Goal: Information Seeking & Learning: Learn about a topic

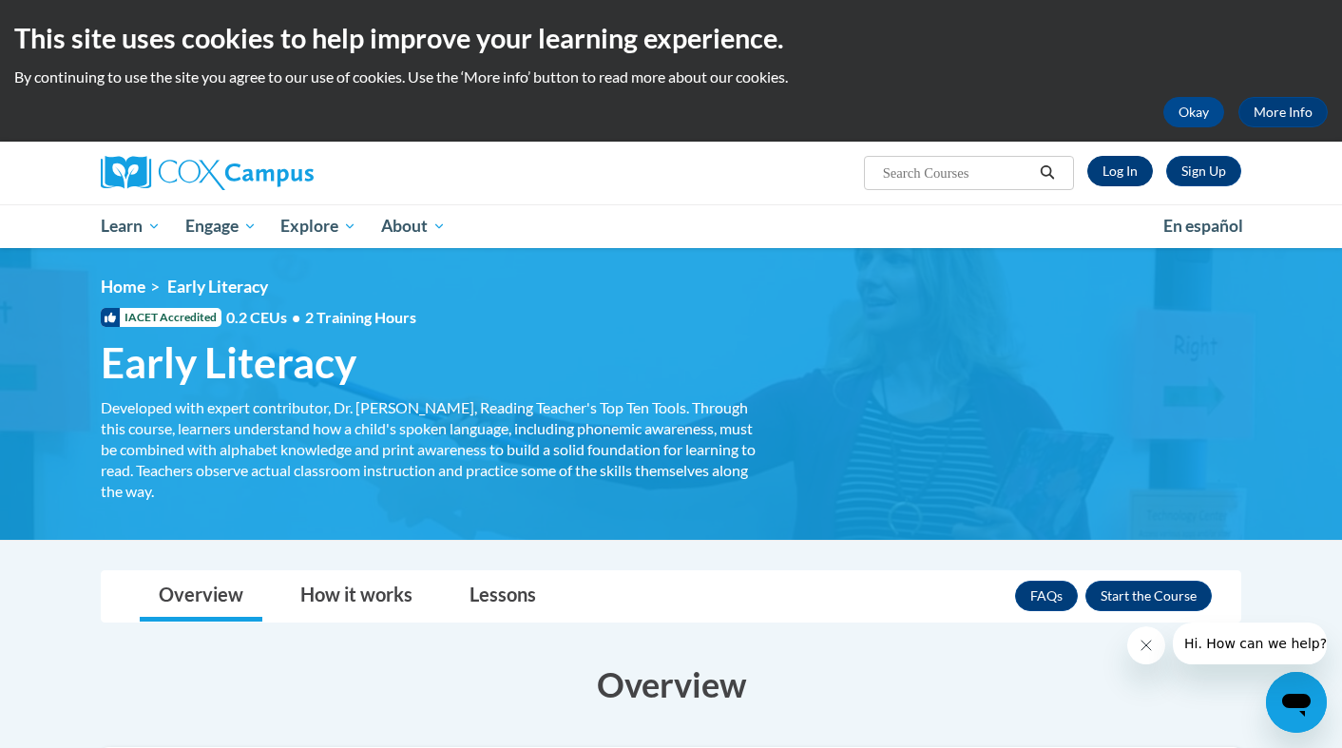
click at [1129, 175] on link "Log In" at bounding box center [1121, 171] width 66 height 30
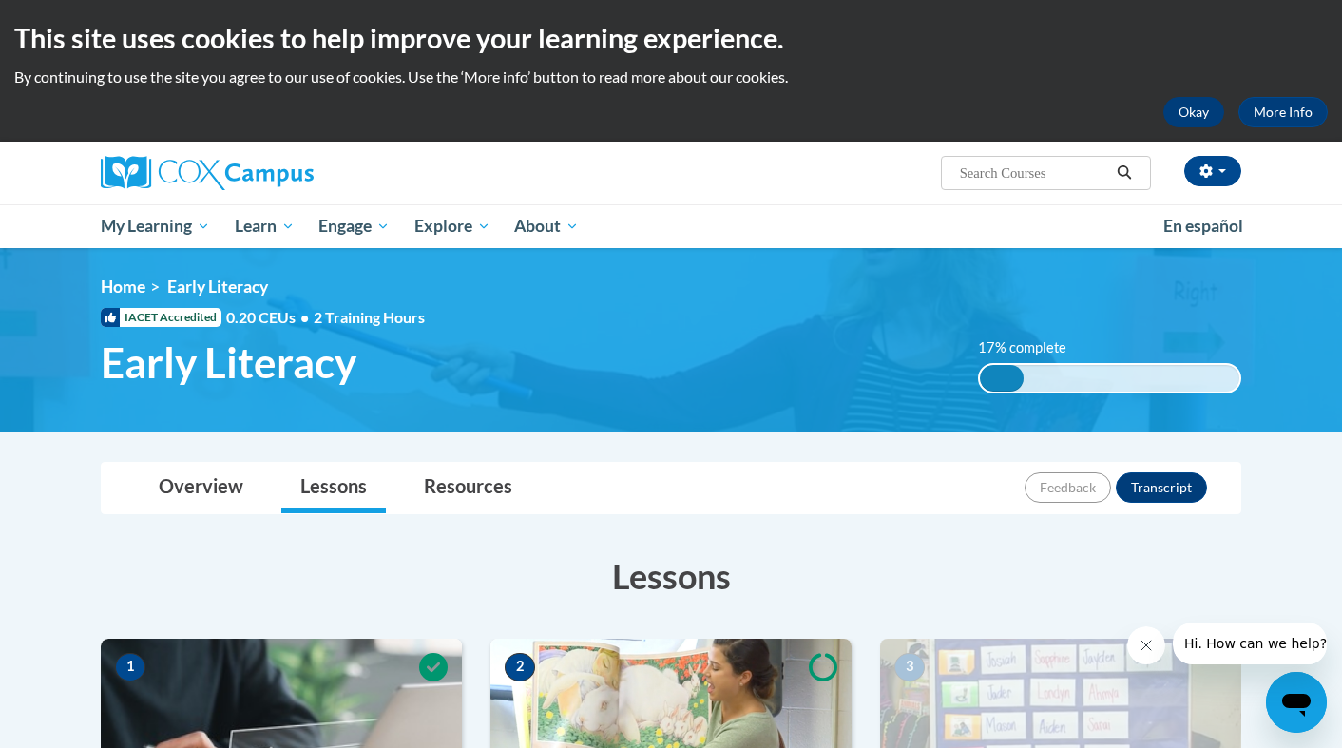
click at [1172, 115] on button "Okay" at bounding box center [1194, 112] width 61 height 30
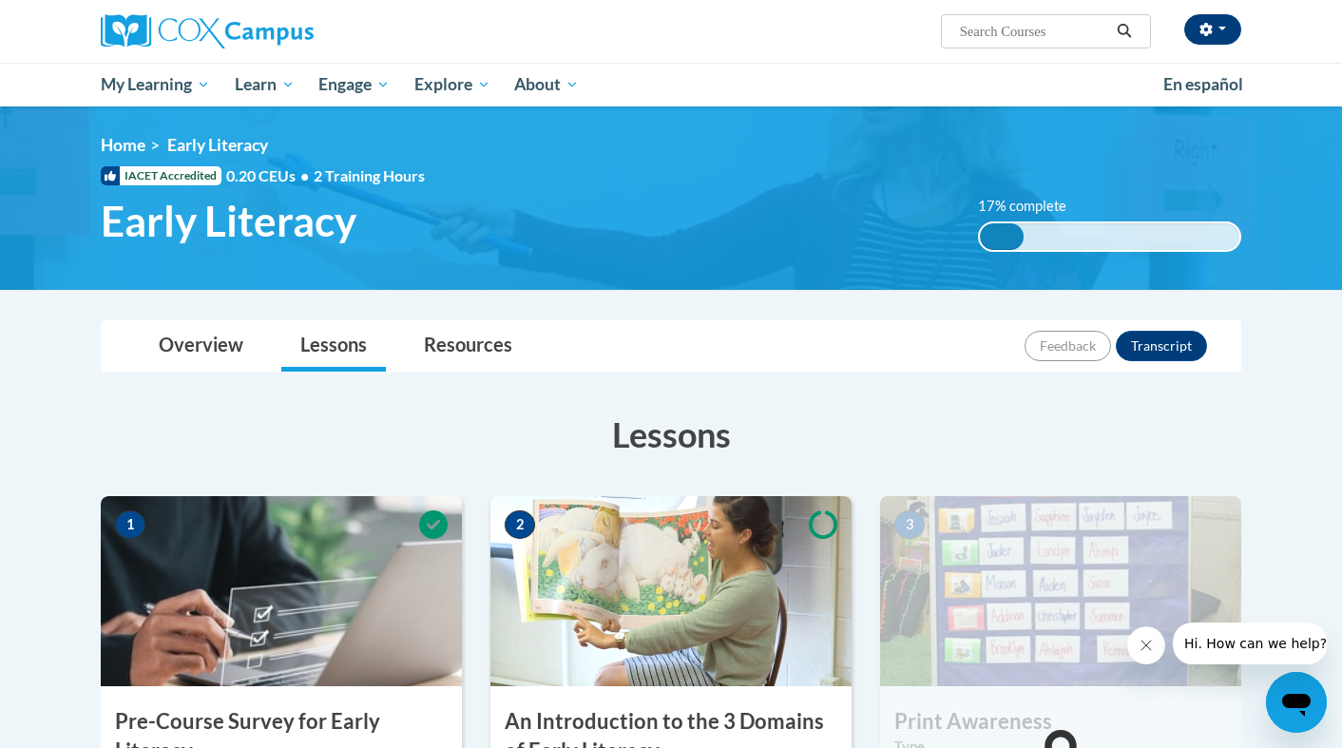
click at [1227, 29] on button "button" at bounding box center [1212, 29] width 57 height 30
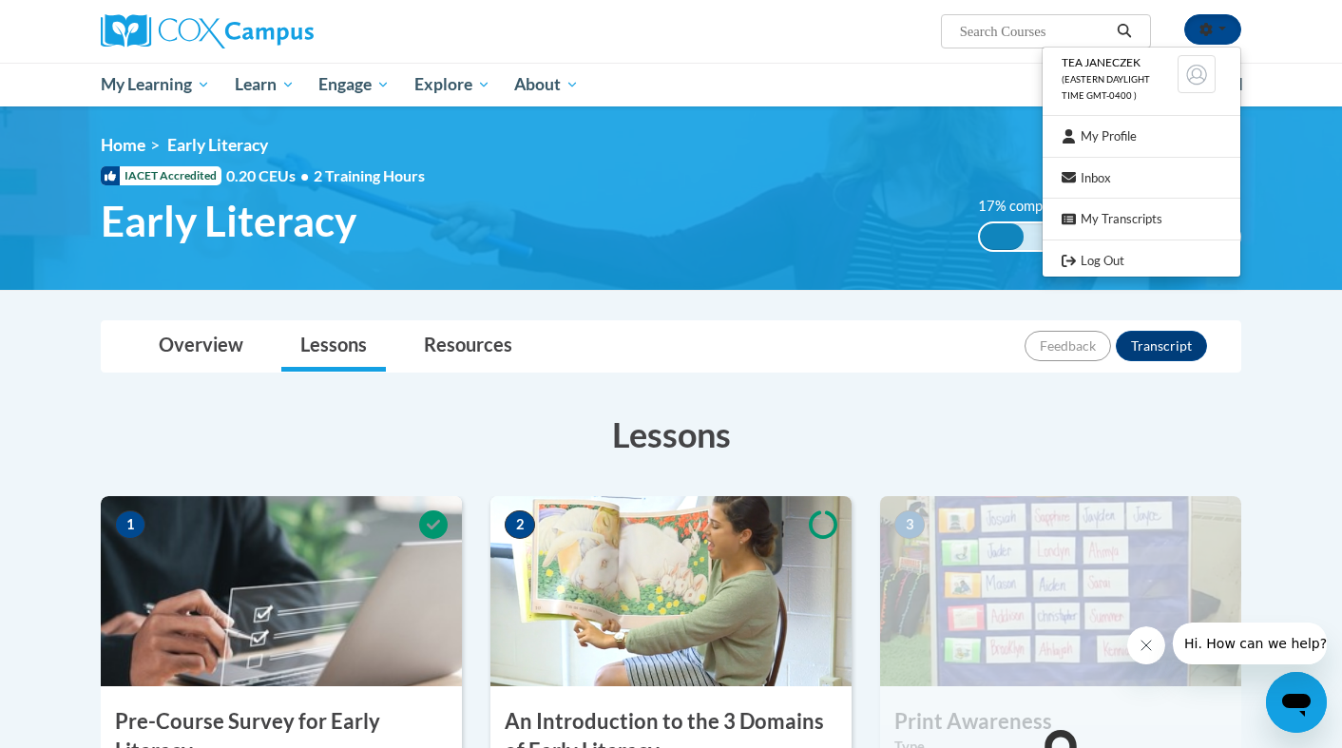
click at [816, 74] on ul "My Learning My Learning My Course Progress Certificates My Action Plans Group D…" at bounding box center [619, 85] width 1063 height 44
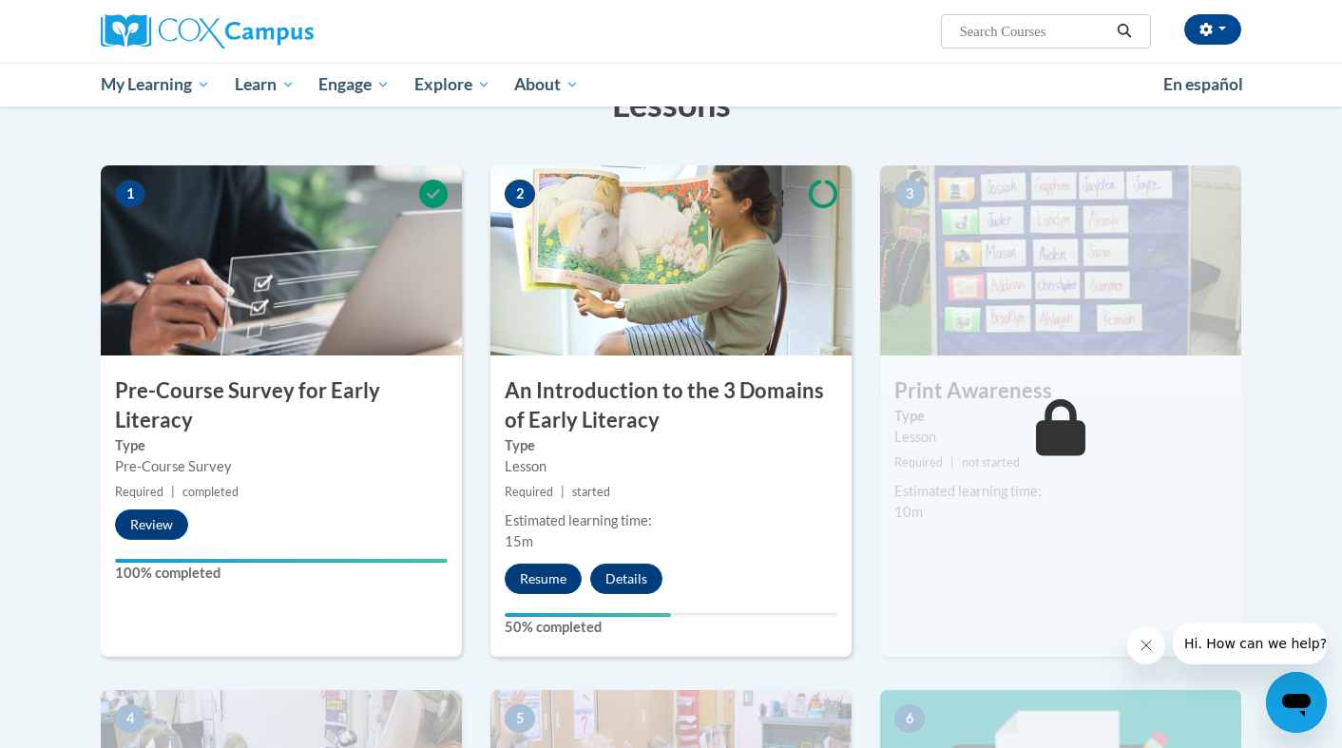
scroll to position [425, 0]
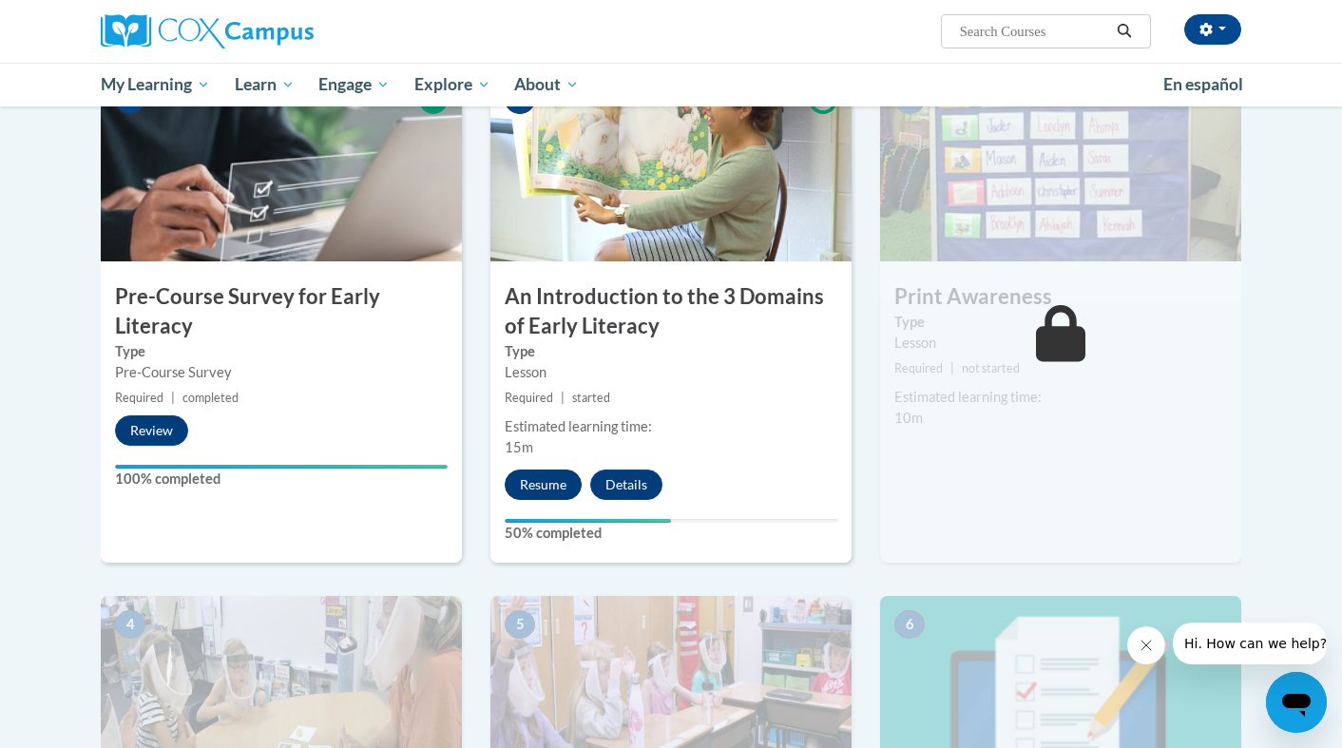
click at [544, 476] on button "Resume" at bounding box center [543, 485] width 77 height 30
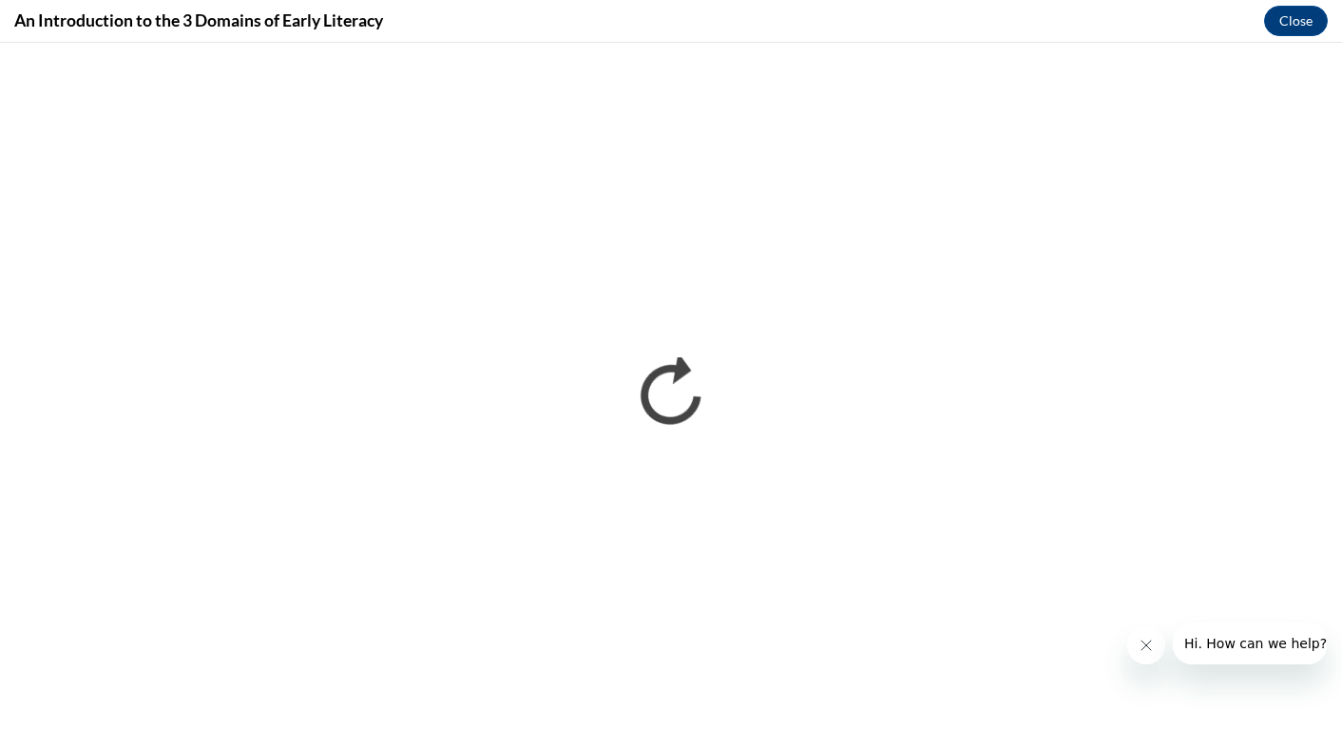
scroll to position [0, 0]
click at [1149, 642] on icon "Close message from company" at bounding box center [1146, 645] width 15 height 15
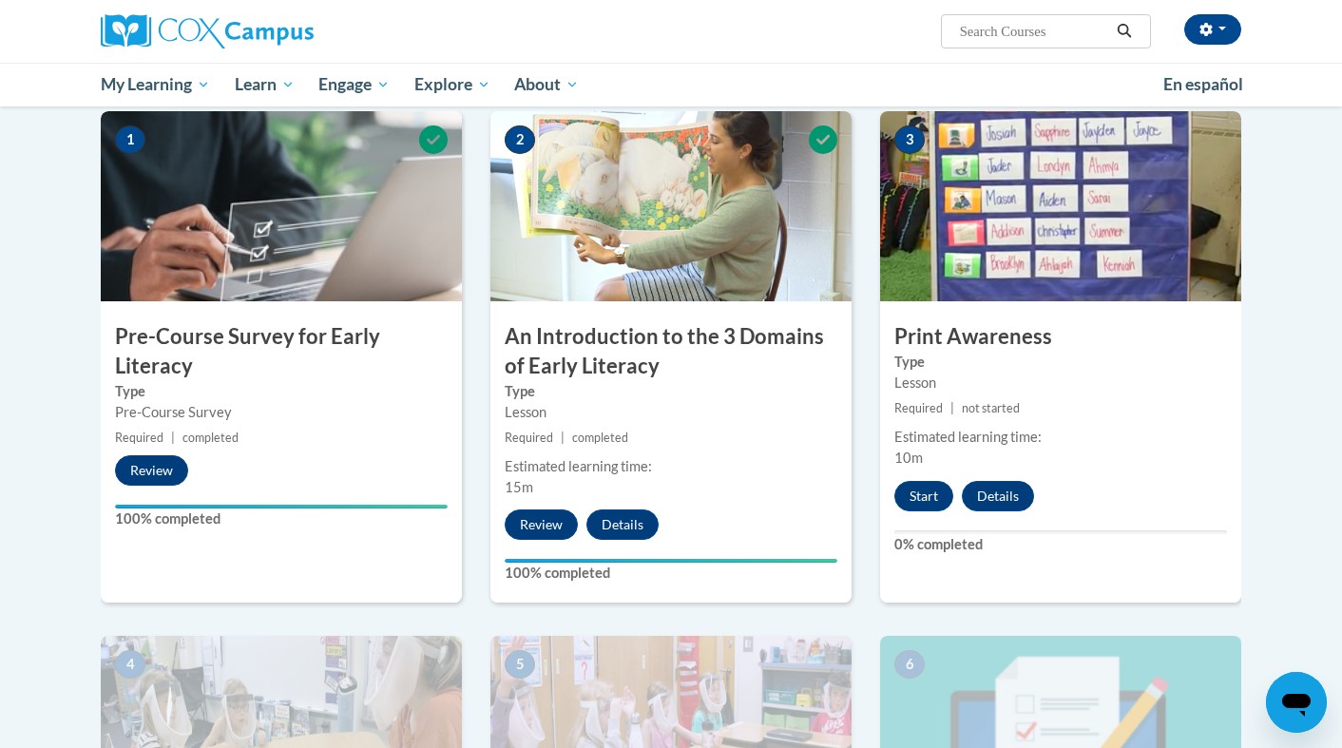
scroll to position [372, 0]
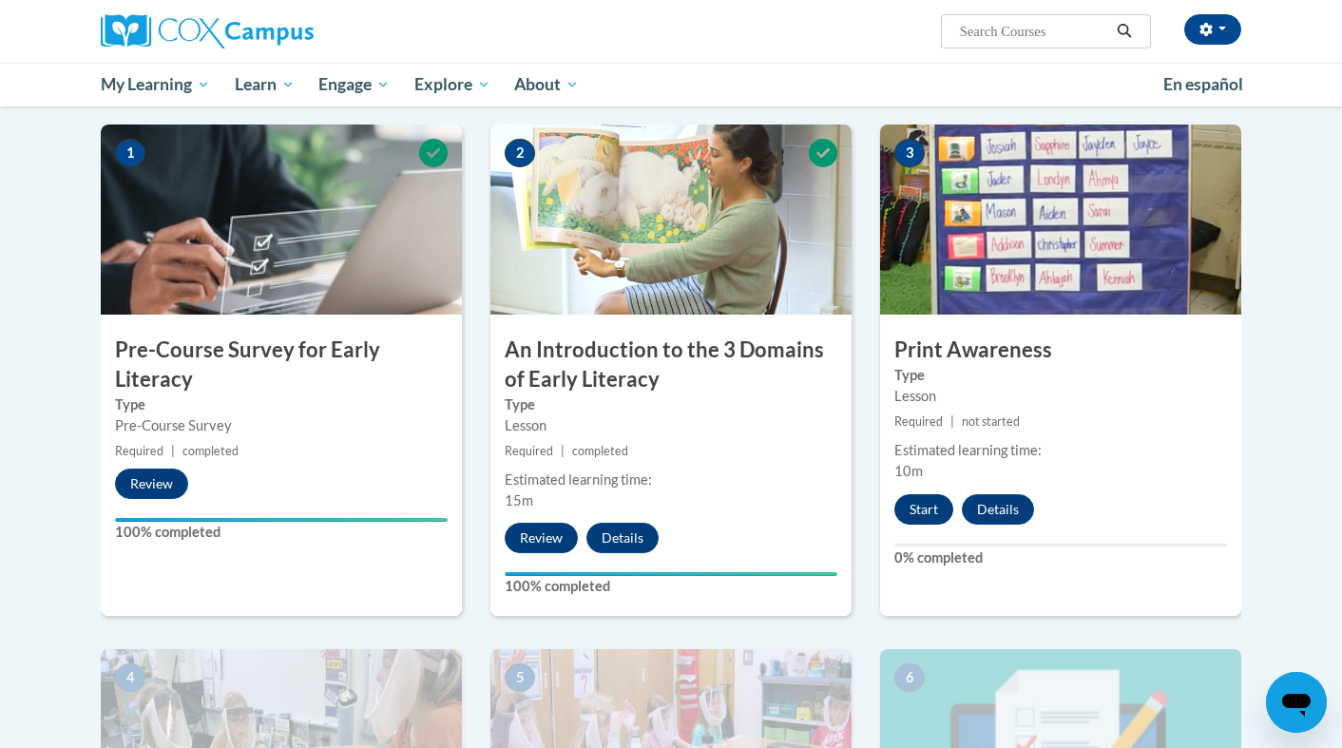
click at [934, 505] on button "Start" at bounding box center [924, 509] width 59 height 30
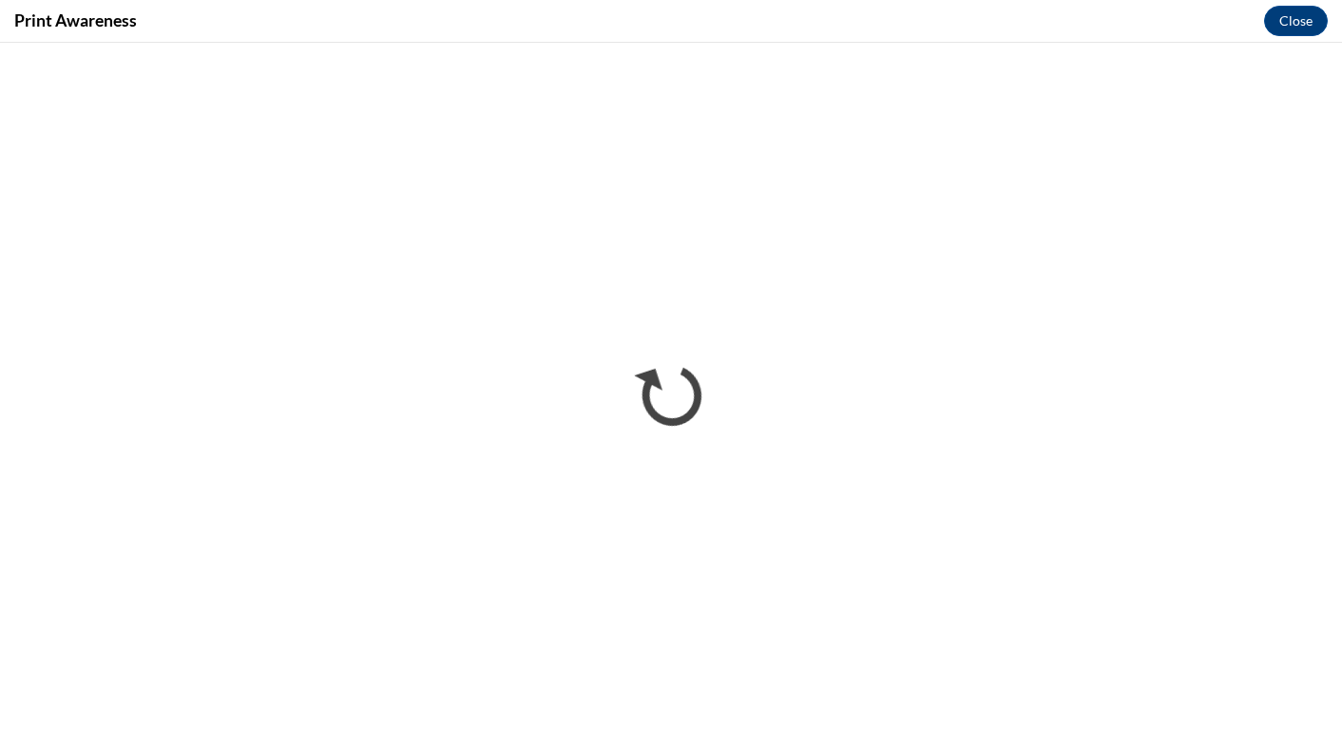
scroll to position [0, 0]
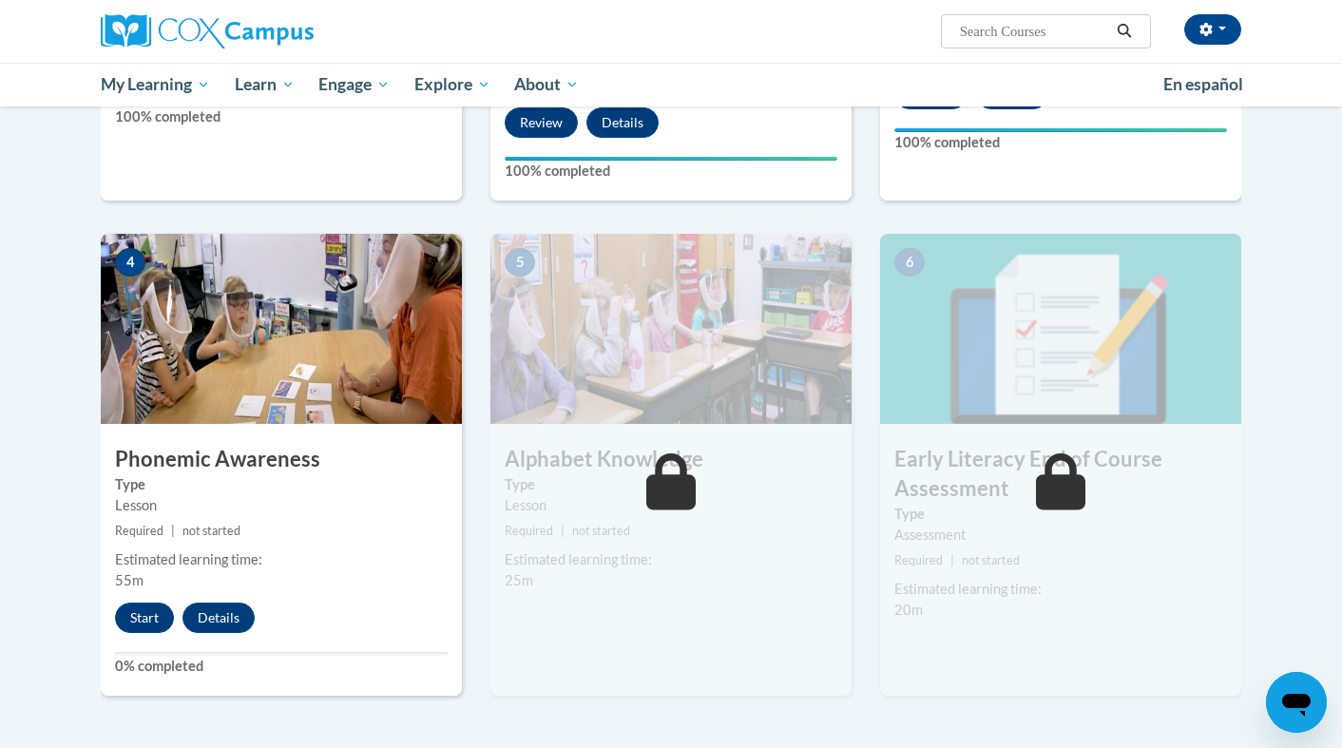
scroll to position [804, 0]
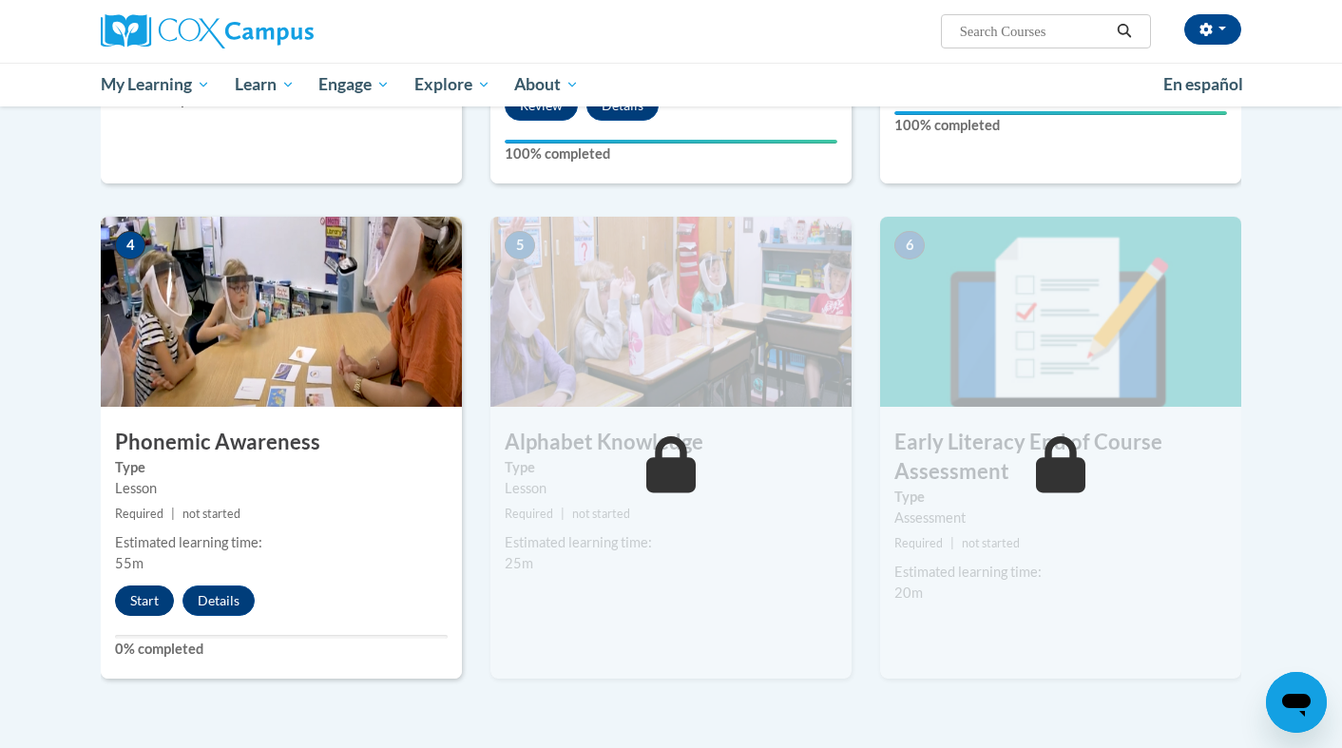
click at [144, 603] on button "Start" at bounding box center [144, 601] width 59 height 30
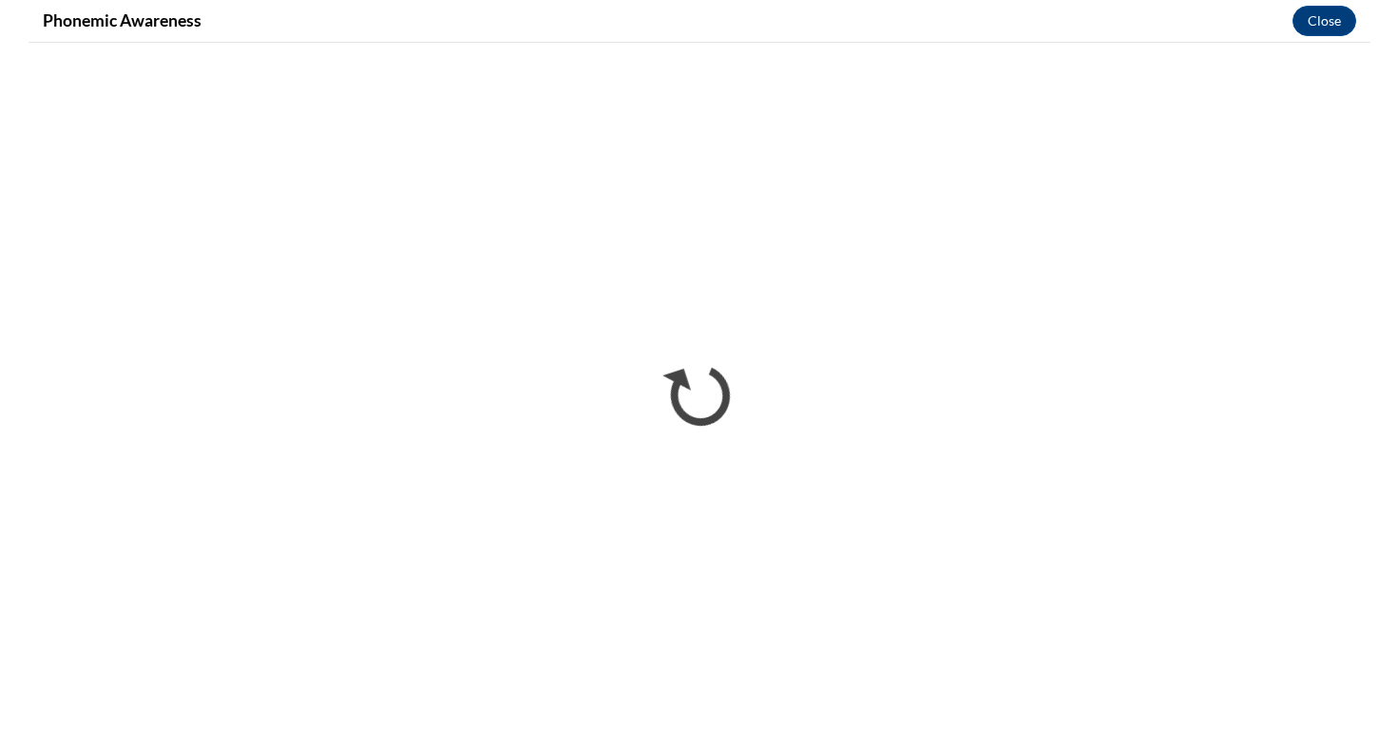
scroll to position [0, 0]
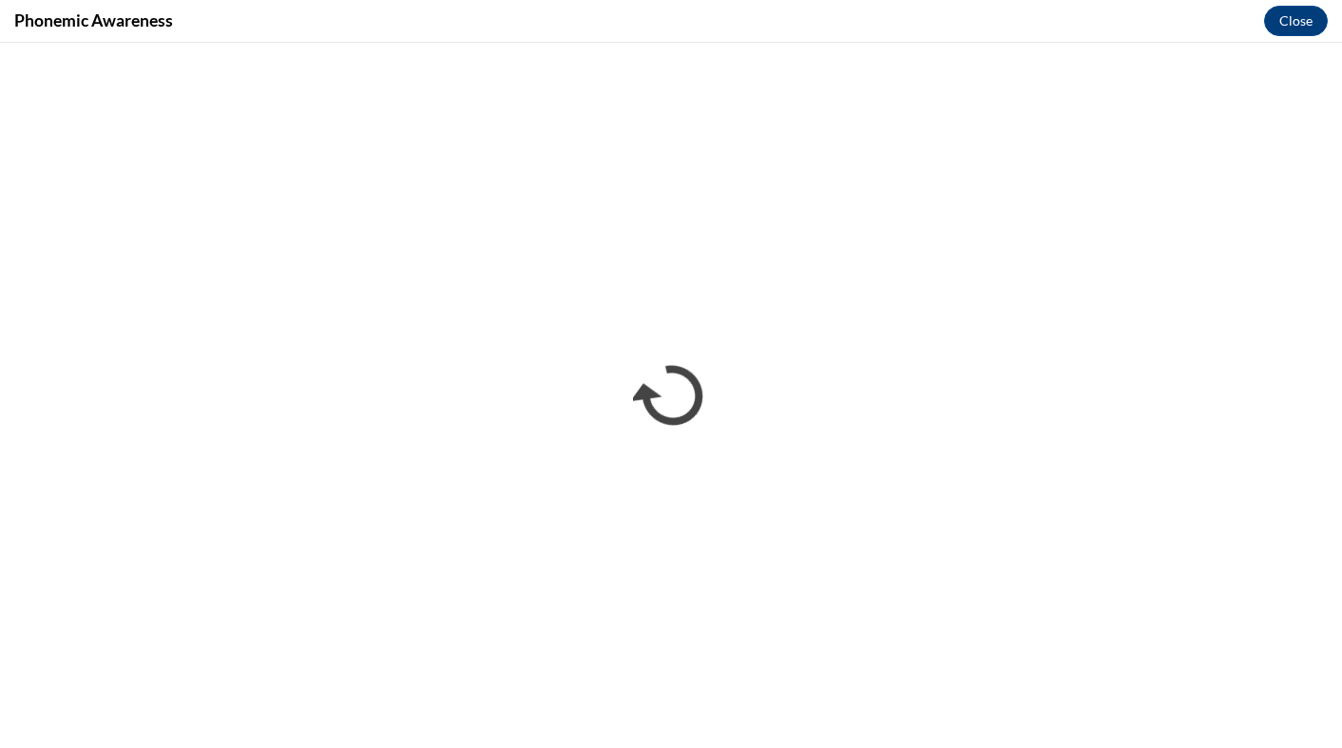
click at [980, 2] on div "Phonemic Awareness Close" at bounding box center [671, 21] width 1342 height 43
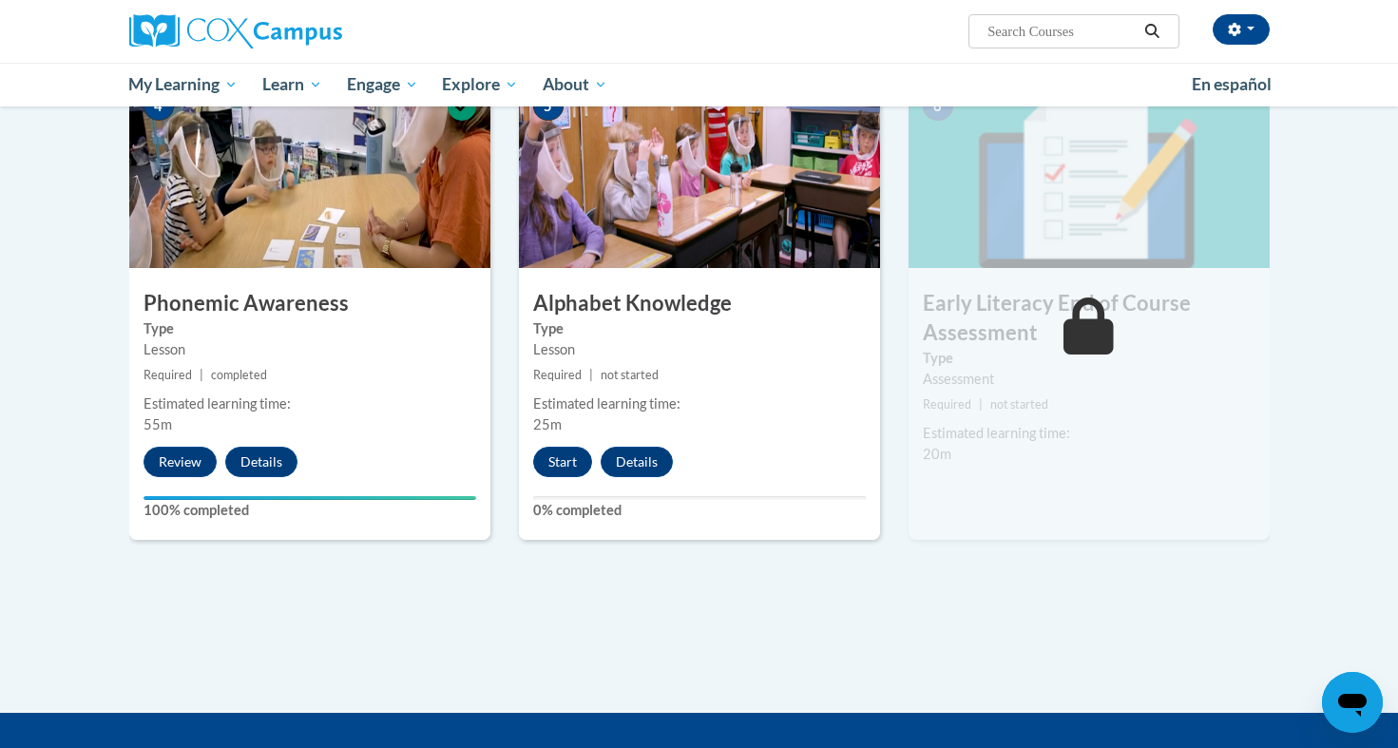
scroll to position [914, 0]
